Goal: Task Accomplishment & Management: Manage account settings

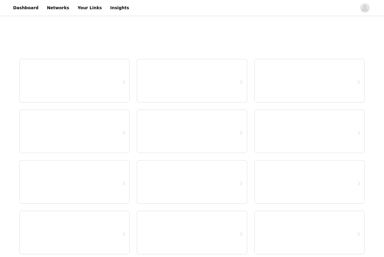
select select "12"
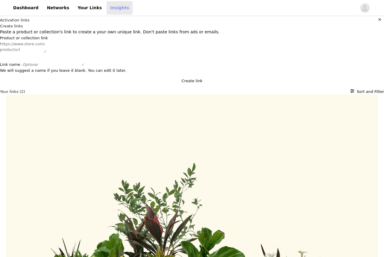
click at [113, 4] on link "Insights" at bounding box center [120, 7] width 26 height 13
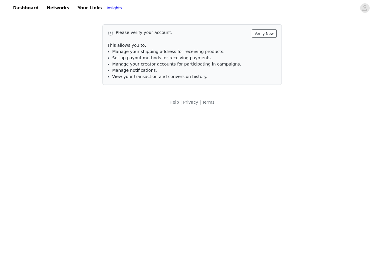
click at [266, 33] on button "Verify Now" at bounding box center [264, 33] width 25 height 8
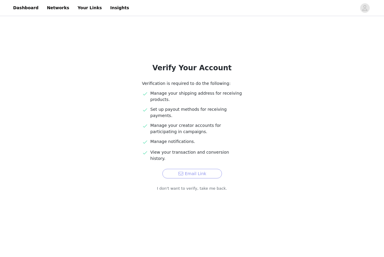
click at [199, 169] on button "Email Link" at bounding box center [192, 174] width 60 height 10
